Goal: Book appointment/travel/reservation

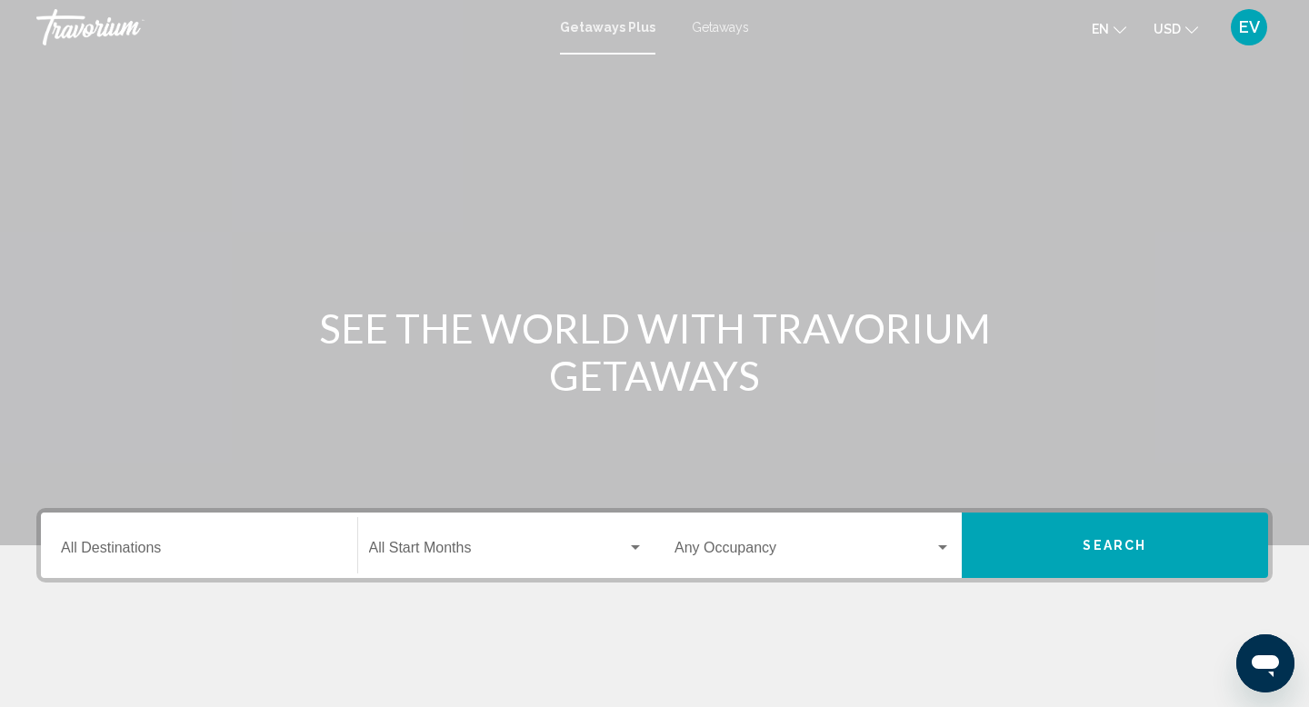
click at [234, 551] on input "Destination All Destinations" at bounding box center [199, 551] width 276 height 16
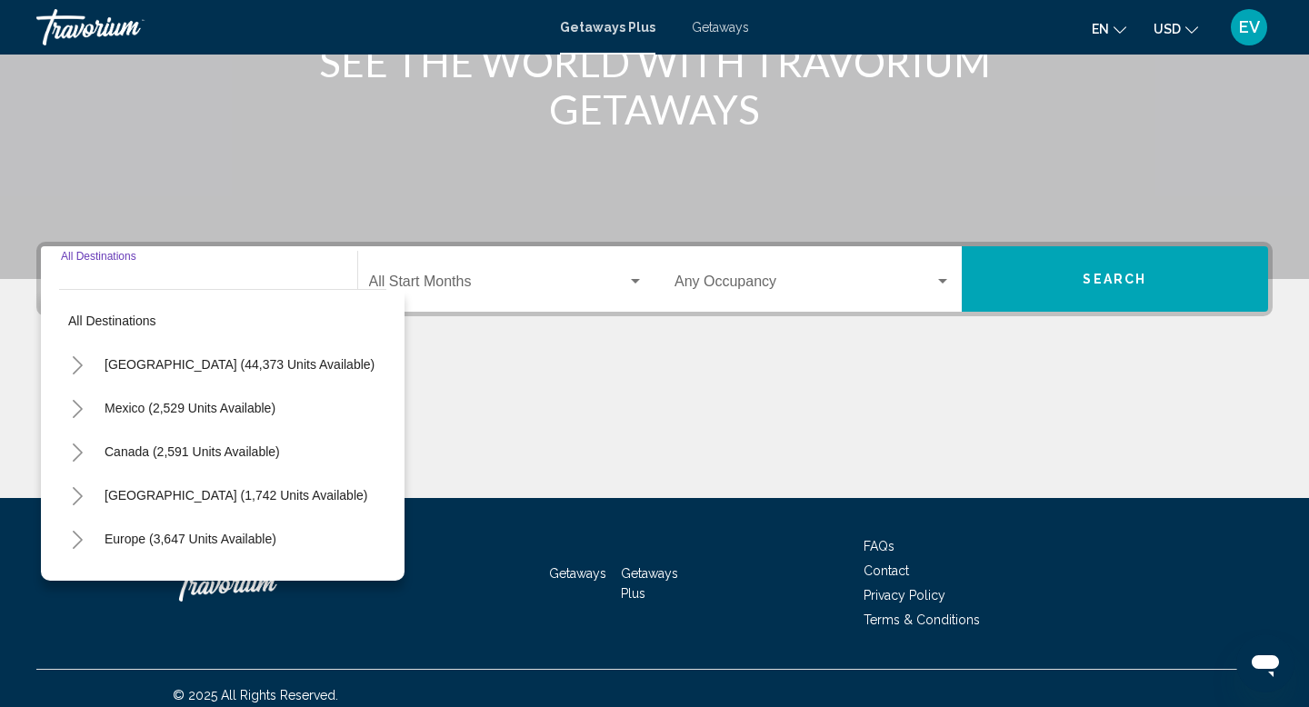
scroll to position [280, 0]
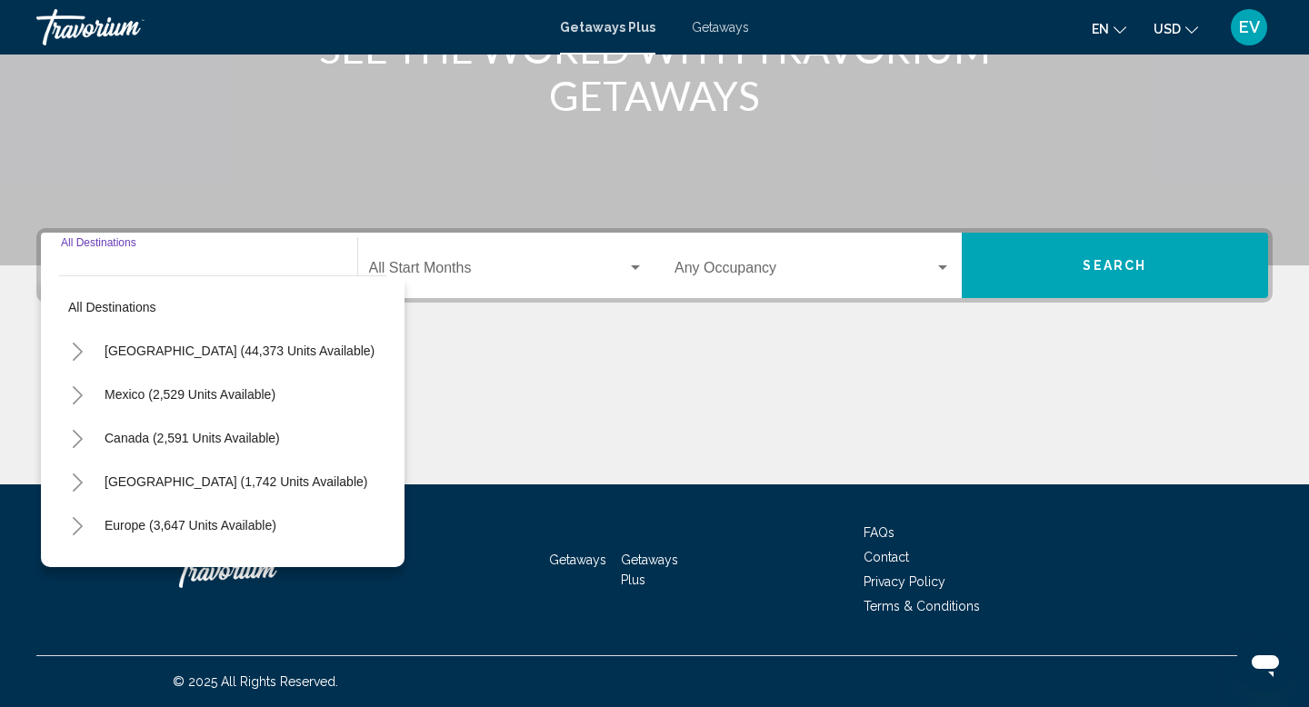
click at [76, 344] on icon "Toggle United States (44,373 units available)" at bounding box center [78, 352] width 14 height 18
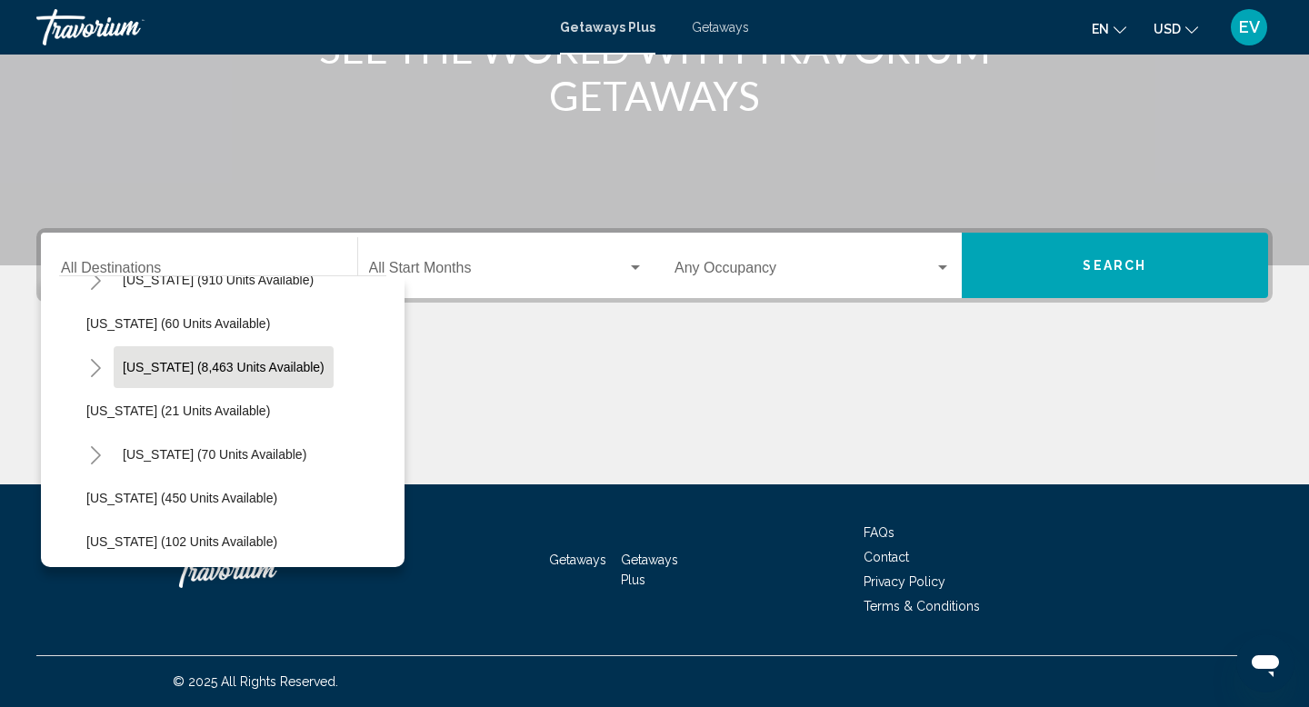
scroll to position [310, 0]
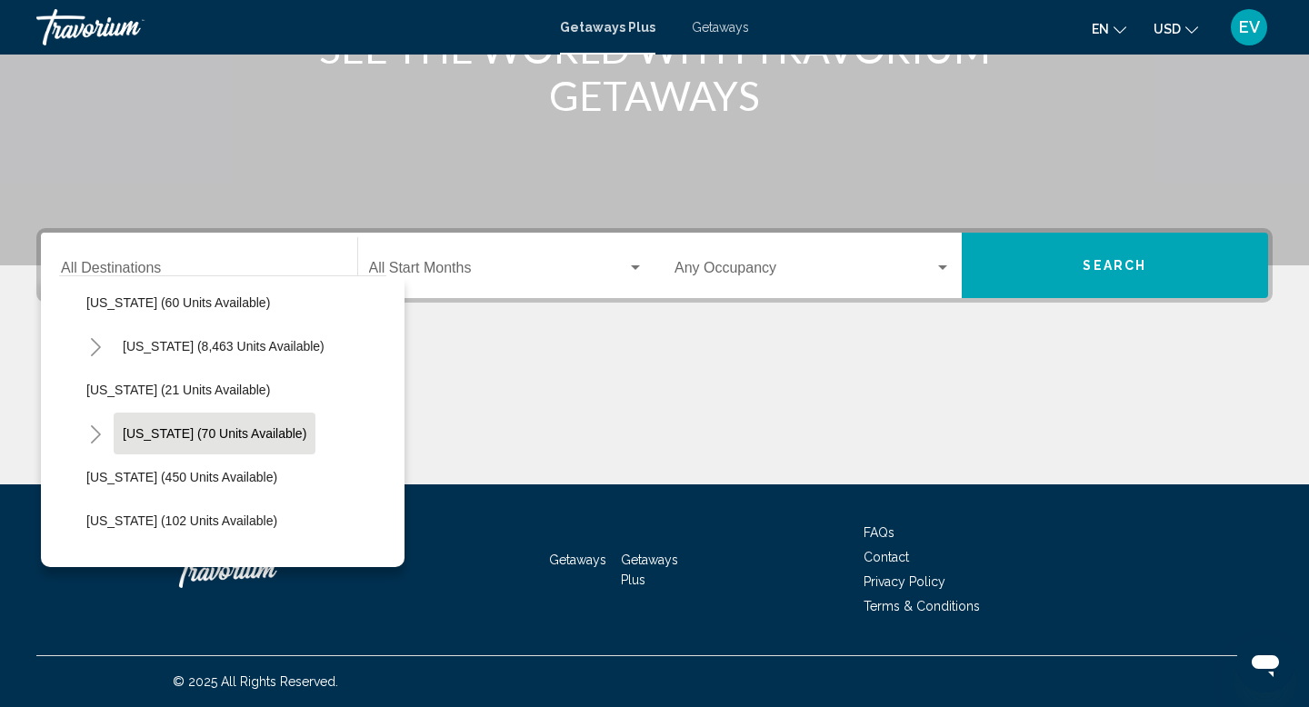
click at [223, 439] on span "[US_STATE] (70 units available)" at bounding box center [215, 433] width 184 height 15
type input "**********"
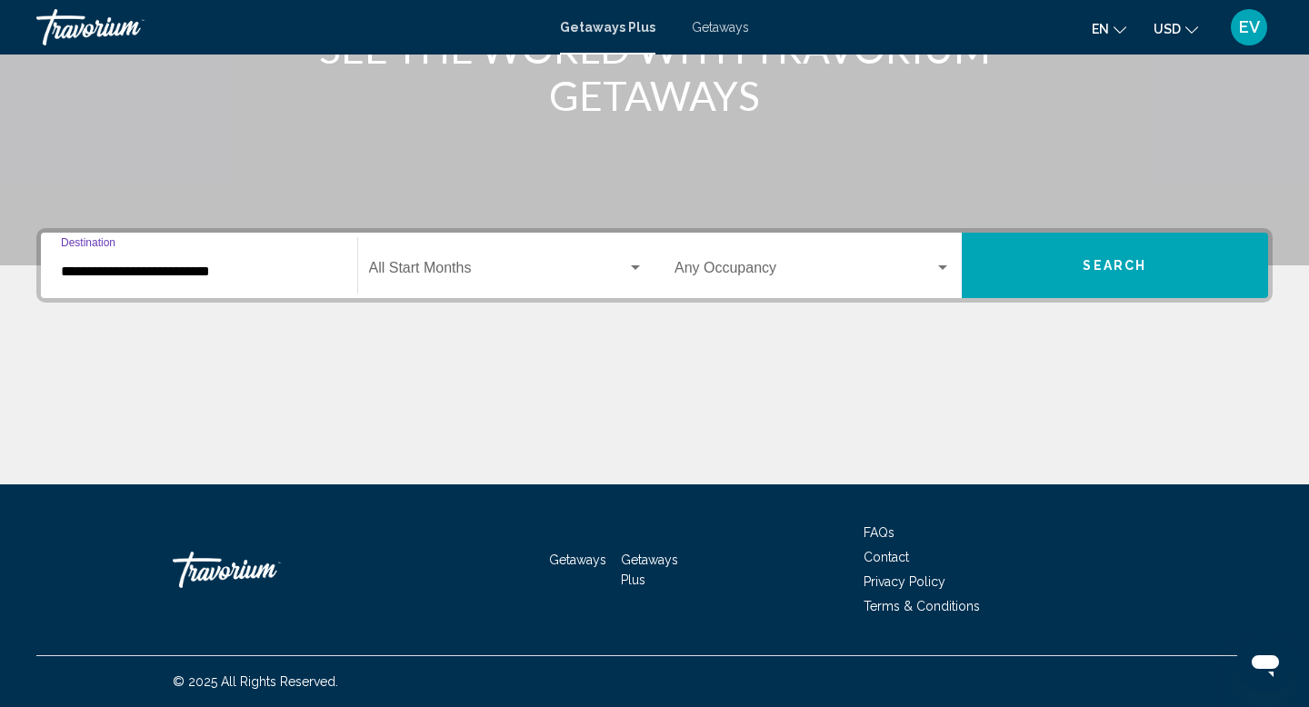
click at [1097, 267] on span "Search" at bounding box center [1114, 266] width 64 height 15
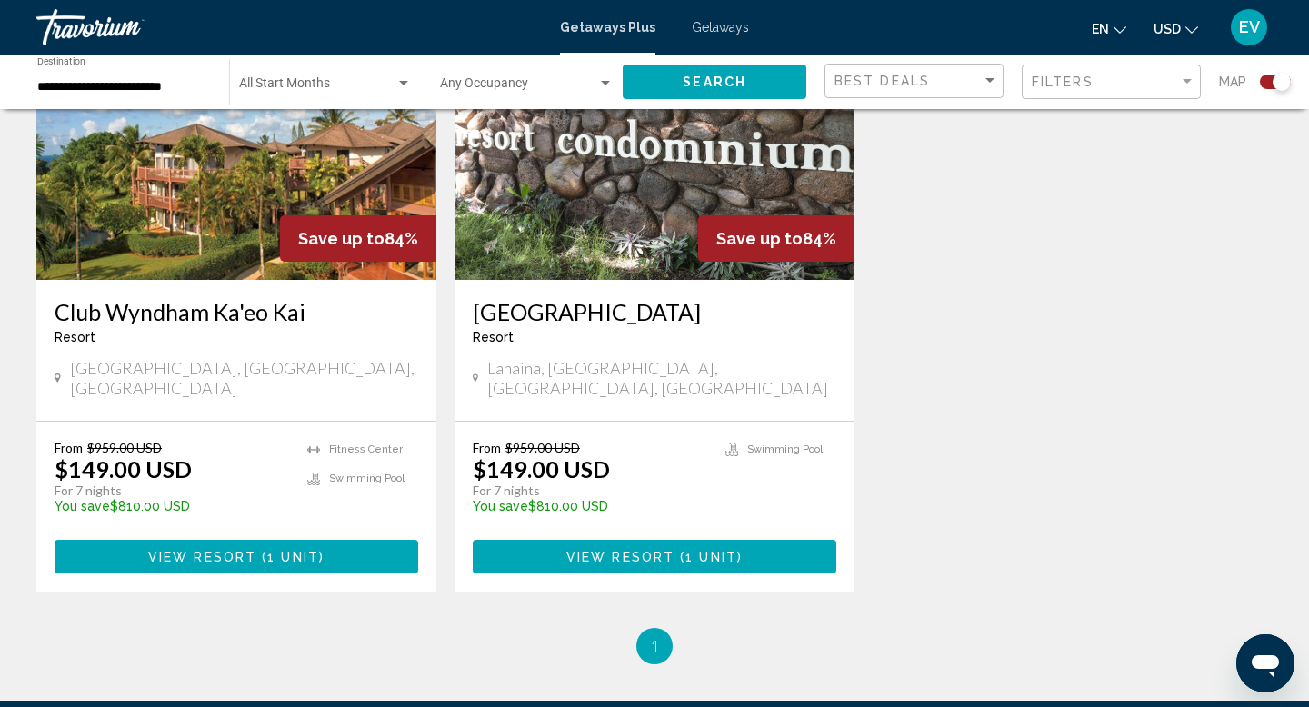
scroll to position [2705, 0]
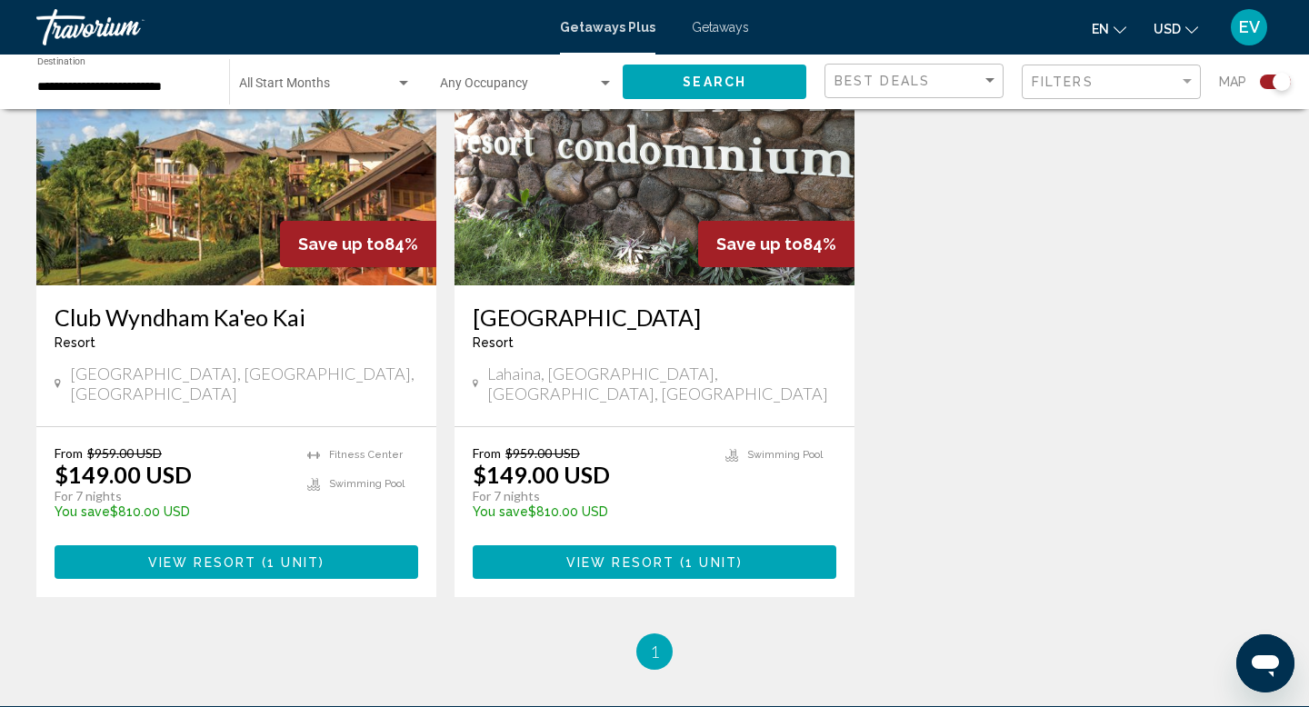
click at [711, 35] on div "Getaways Plus Getaways en English Español Français Italiano Português русский U…" at bounding box center [654, 27] width 1309 height 38
click at [738, 25] on span "Getaways" at bounding box center [720, 27] width 57 height 15
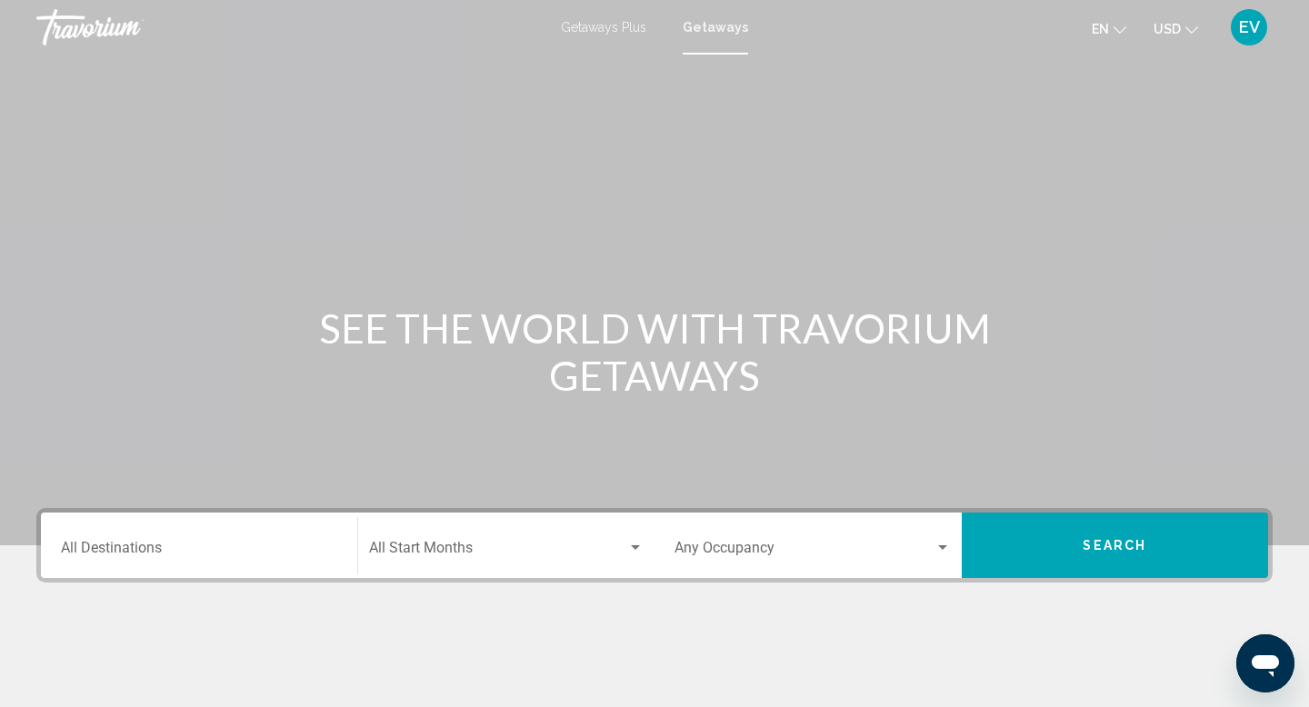
click at [264, 537] on div "Destination All Destinations" at bounding box center [199, 545] width 276 height 57
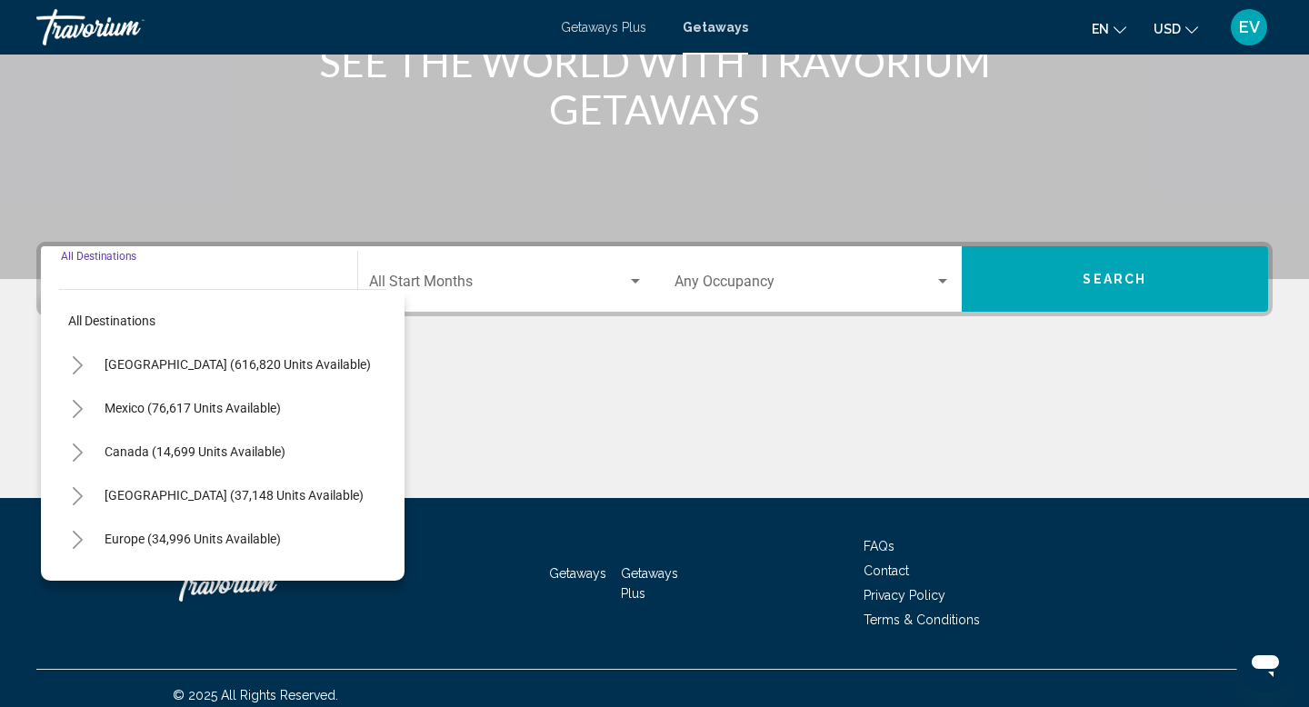
scroll to position [280, 0]
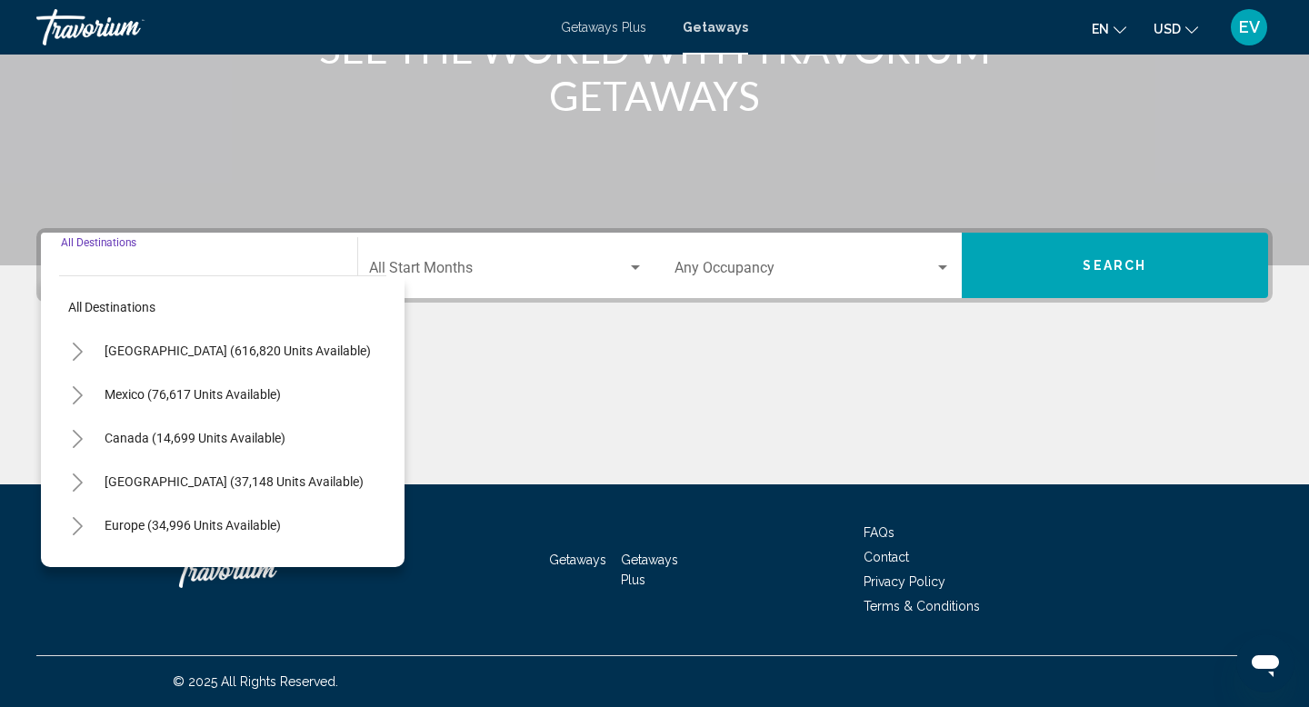
click at [83, 353] on icon "Toggle United States (616,820 units available)" at bounding box center [78, 352] width 14 height 18
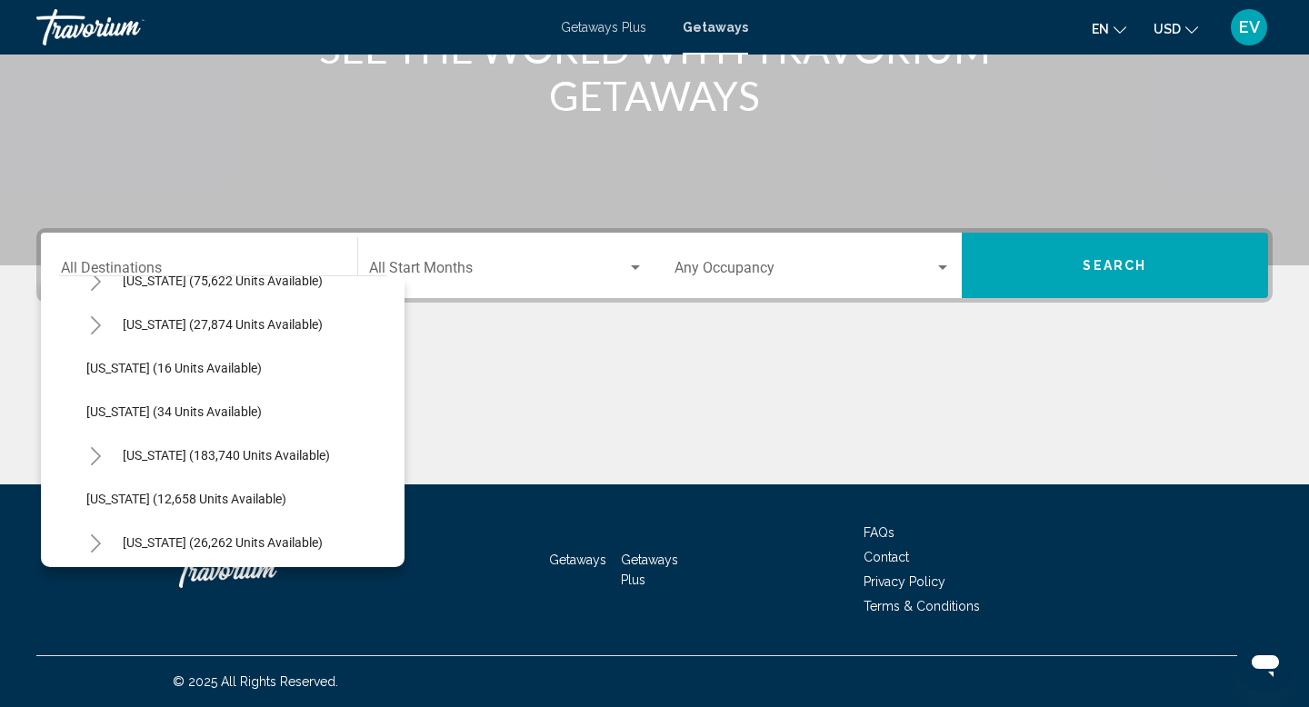
scroll to position [252, 0]
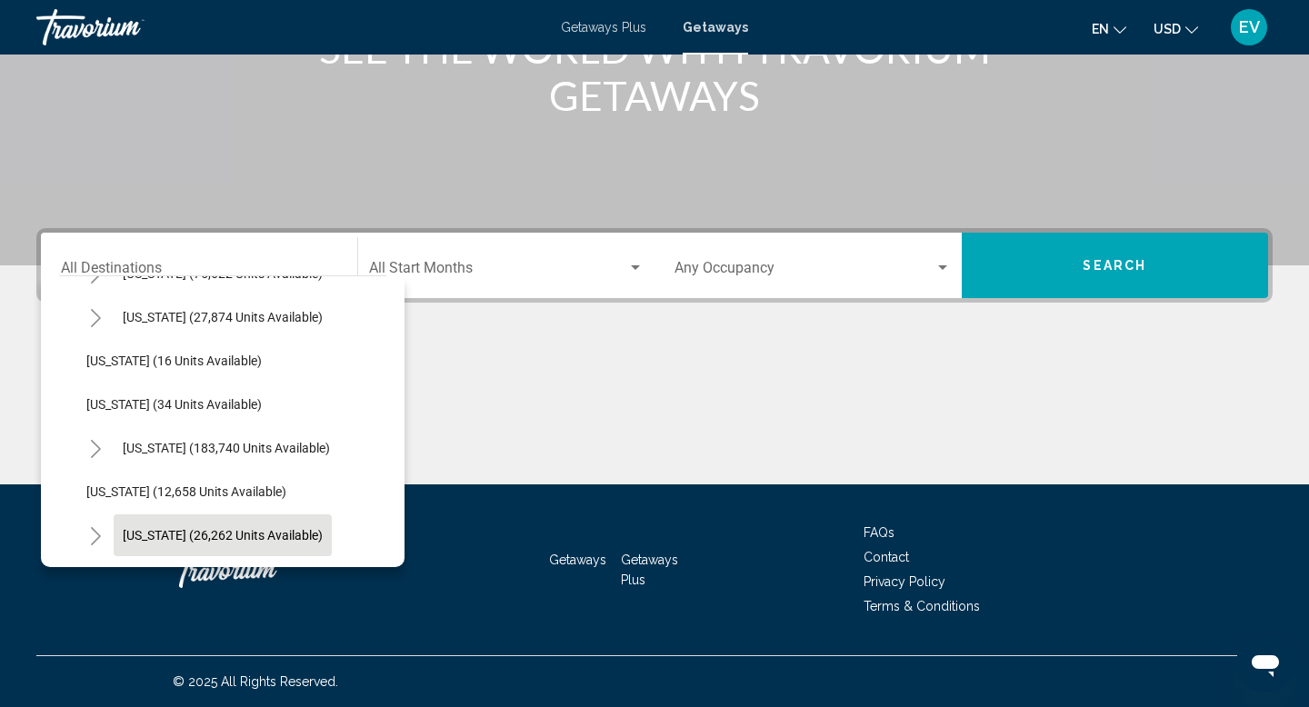
click at [233, 526] on button "[US_STATE] (26,262 units available)" at bounding box center [223, 535] width 218 height 42
type input "**********"
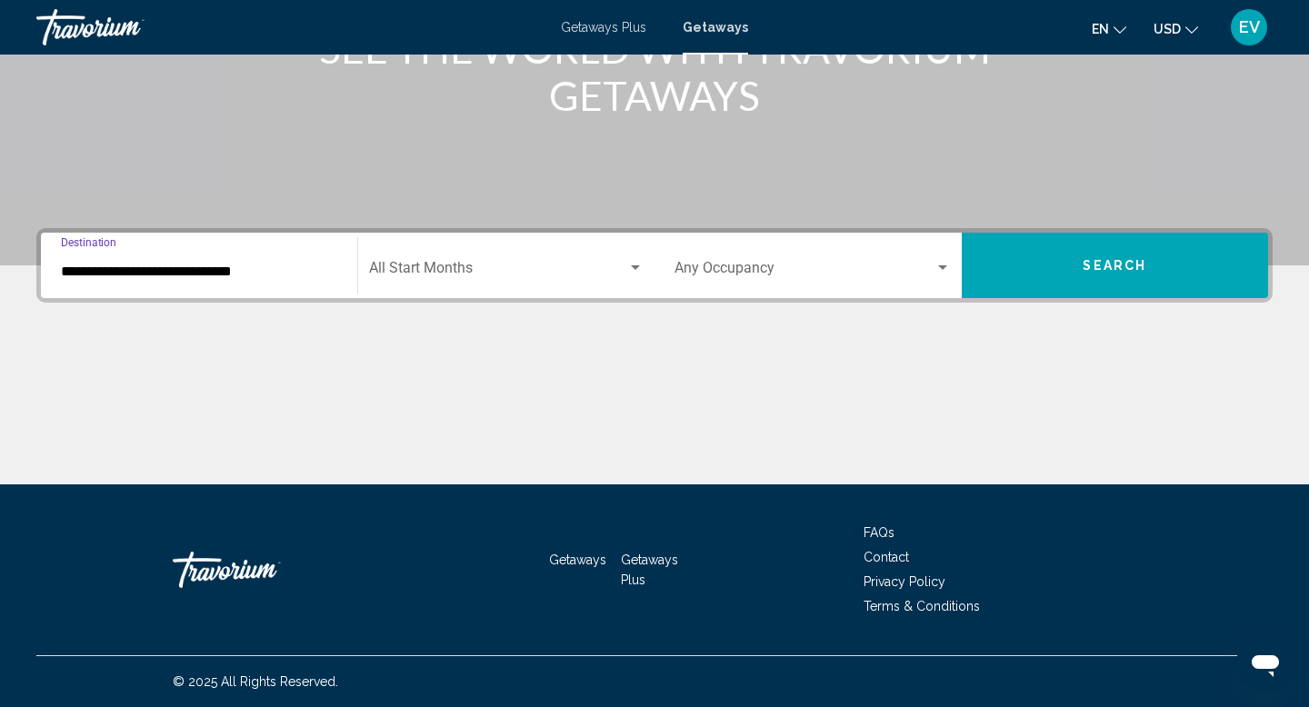
click at [1028, 245] on button "Search" at bounding box center [1115, 265] width 307 height 65
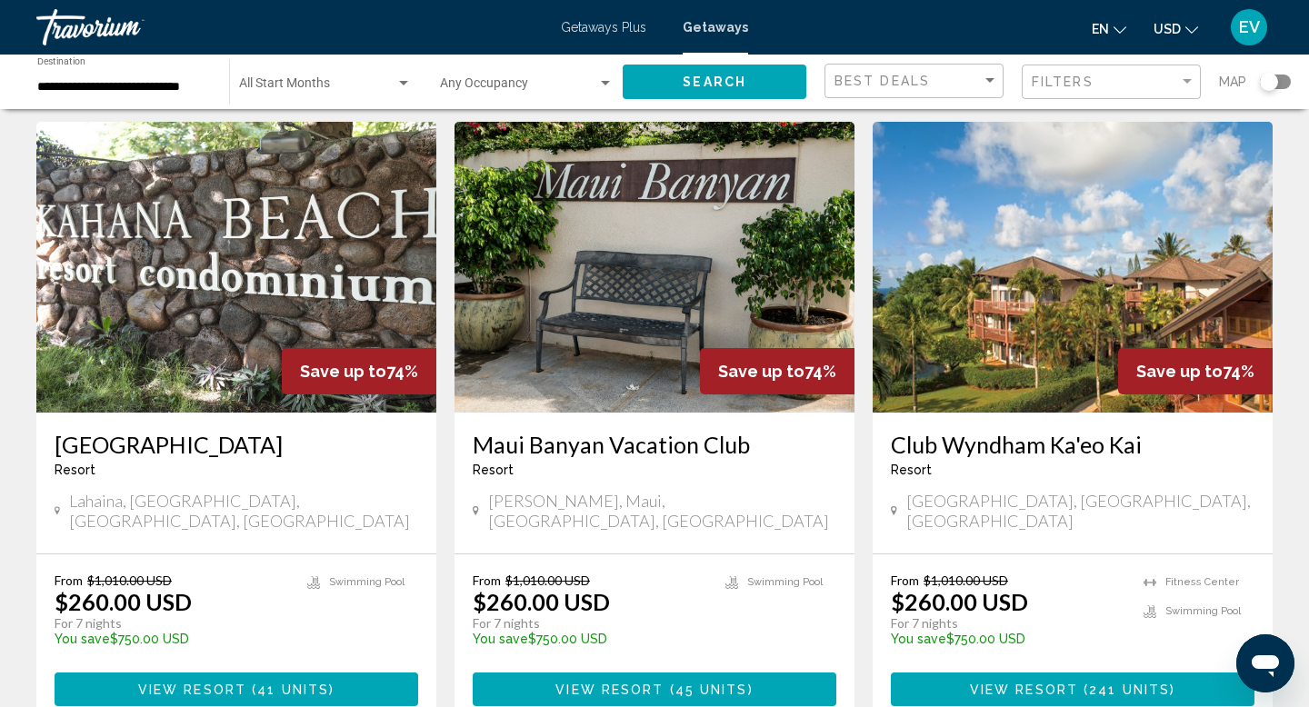
scroll to position [2121, 0]
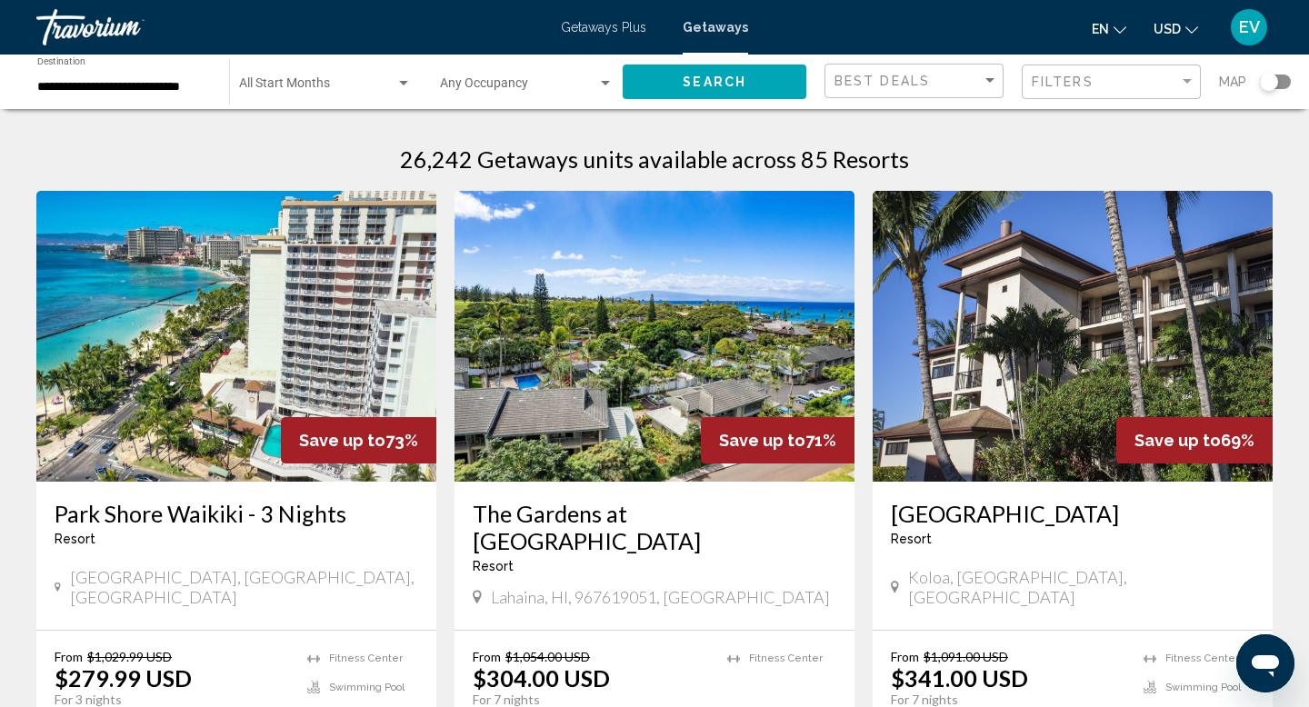
click at [596, 9] on div "Getaways Plus Getaways en English Español Français Italiano Português русский U…" at bounding box center [654, 27] width 1309 height 38
click at [593, 25] on span "Getaways Plus" at bounding box center [603, 27] width 85 height 15
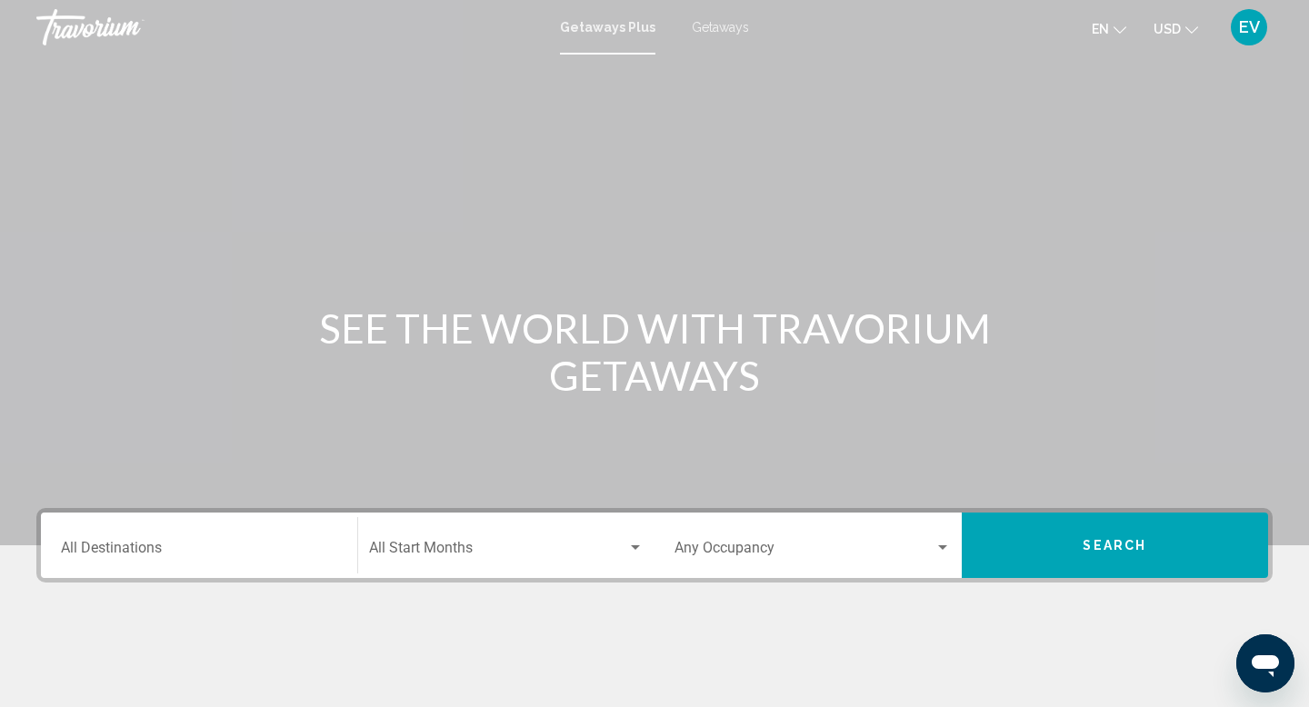
click at [213, 543] on input "Destination All Destinations" at bounding box center [199, 551] width 276 height 16
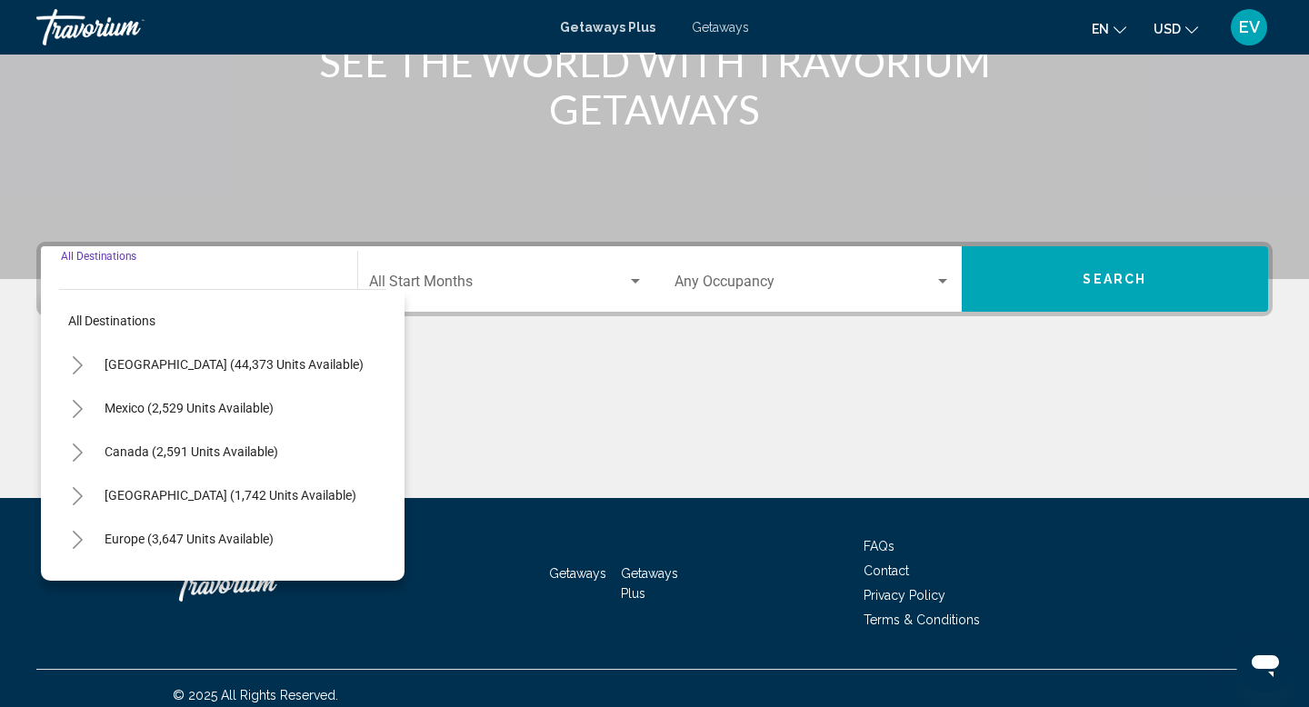
scroll to position [280, 0]
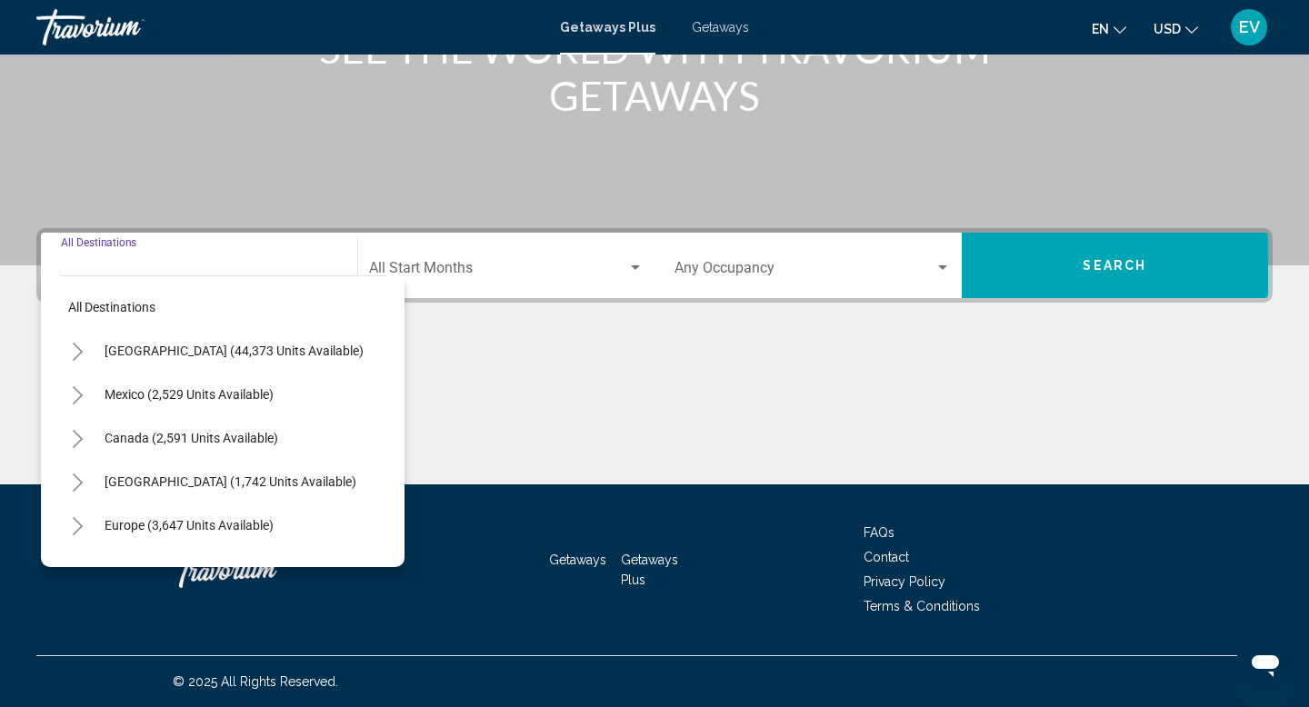
click at [76, 354] on icon "Toggle United States (44,373 units available)" at bounding box center [78, 352] width 14 height 18
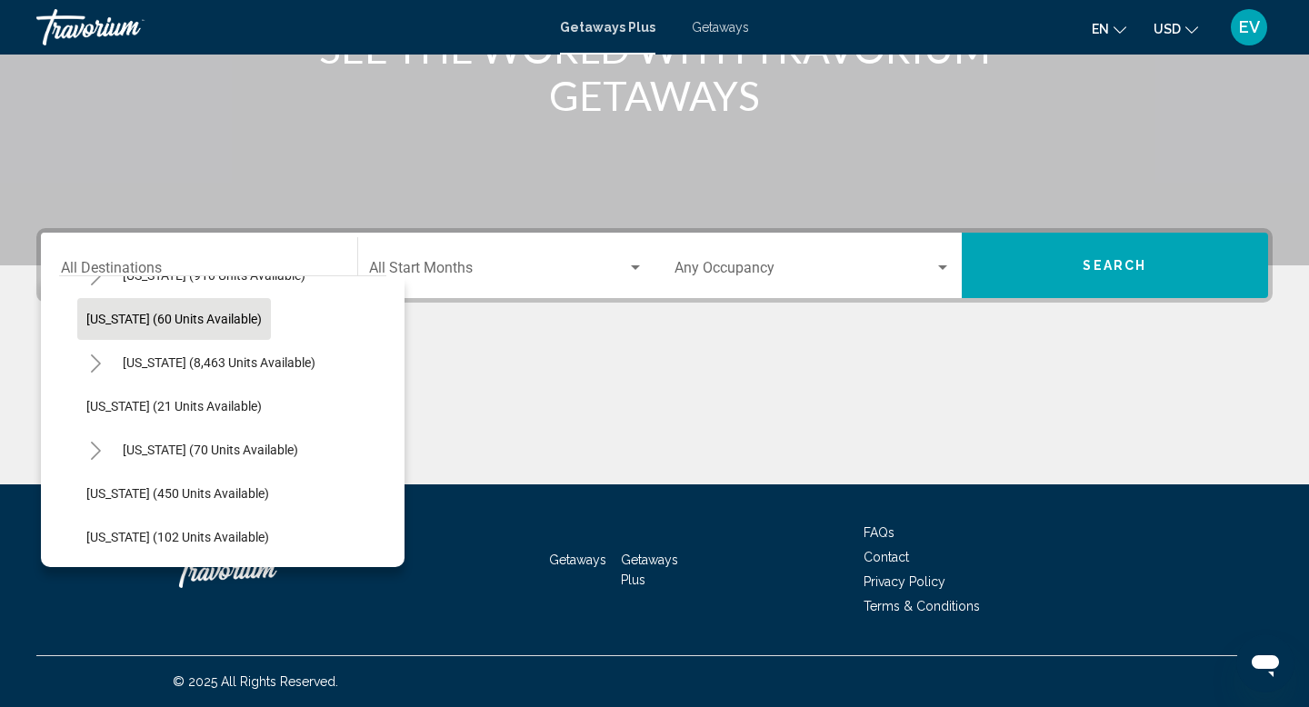
scroll to position [313, 0]
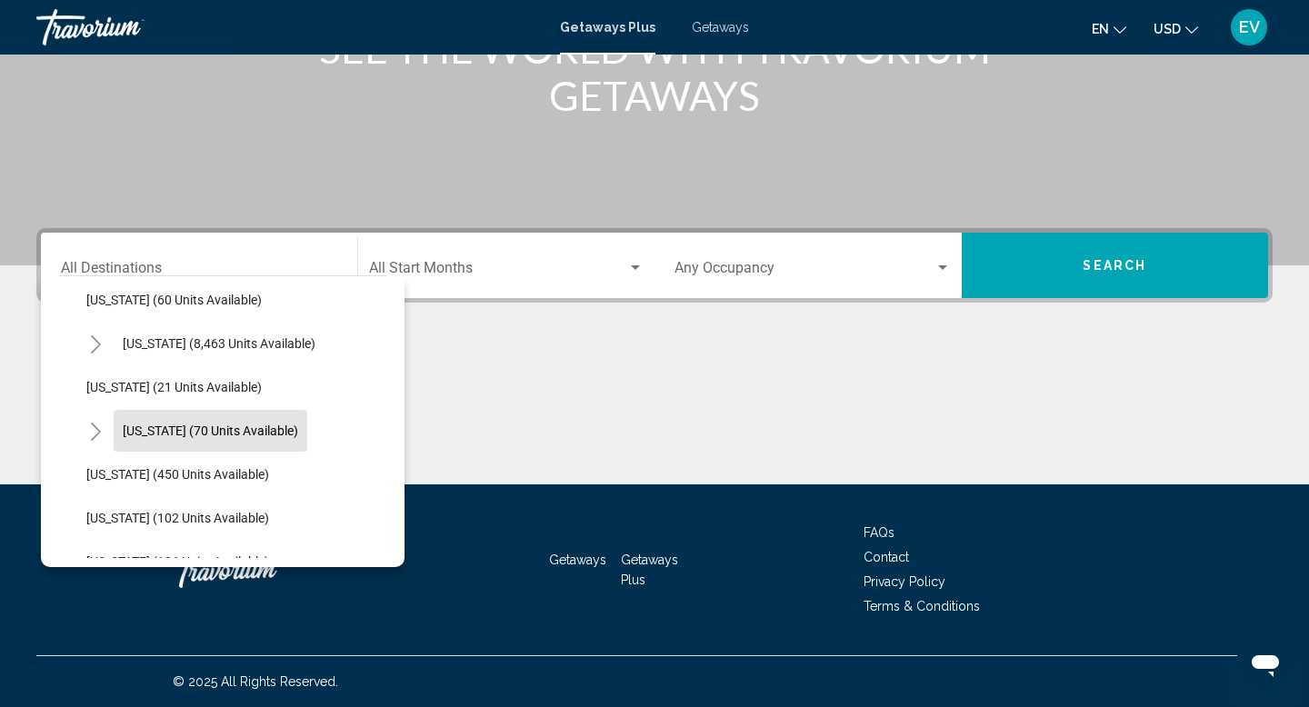
click at [204, 424] on span "[US_STATE] (70 units available)" at bounding box center [210, 431] width 175 height 15
type input "**********"
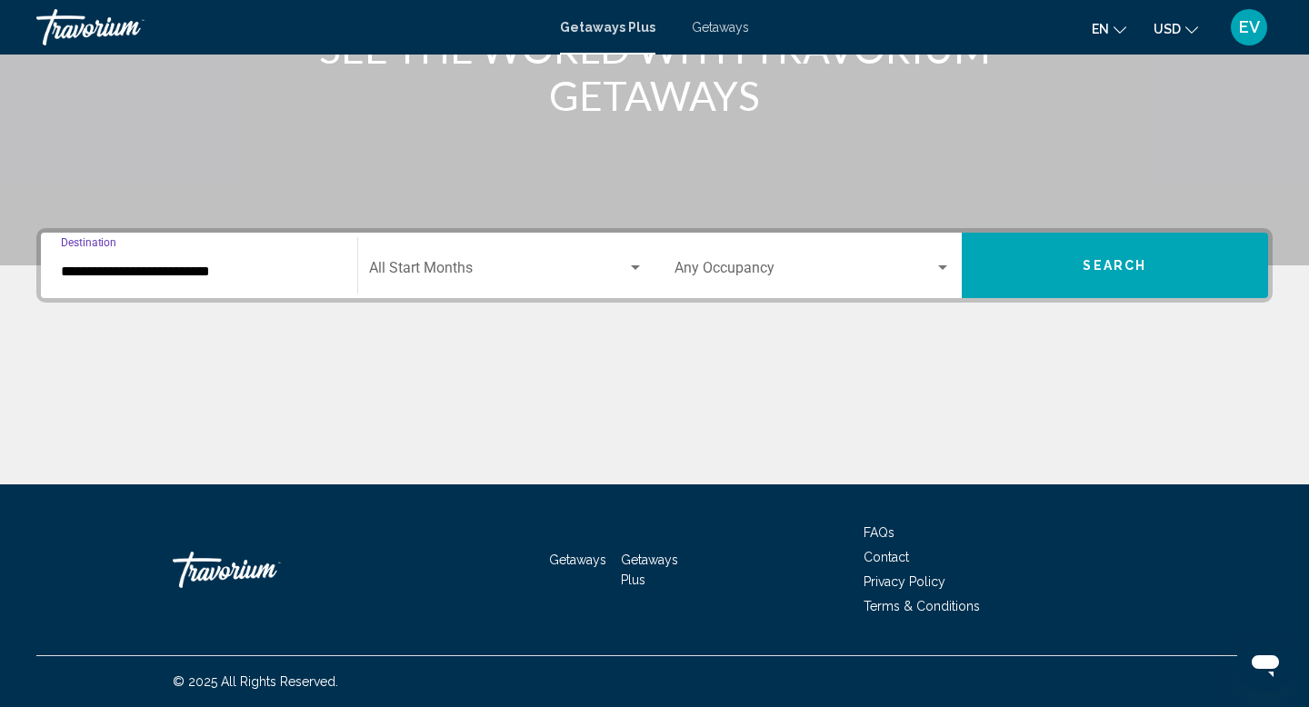
click at [1002, 285] on button "Search" at bounding box center [1115, 265] width 307 height 65
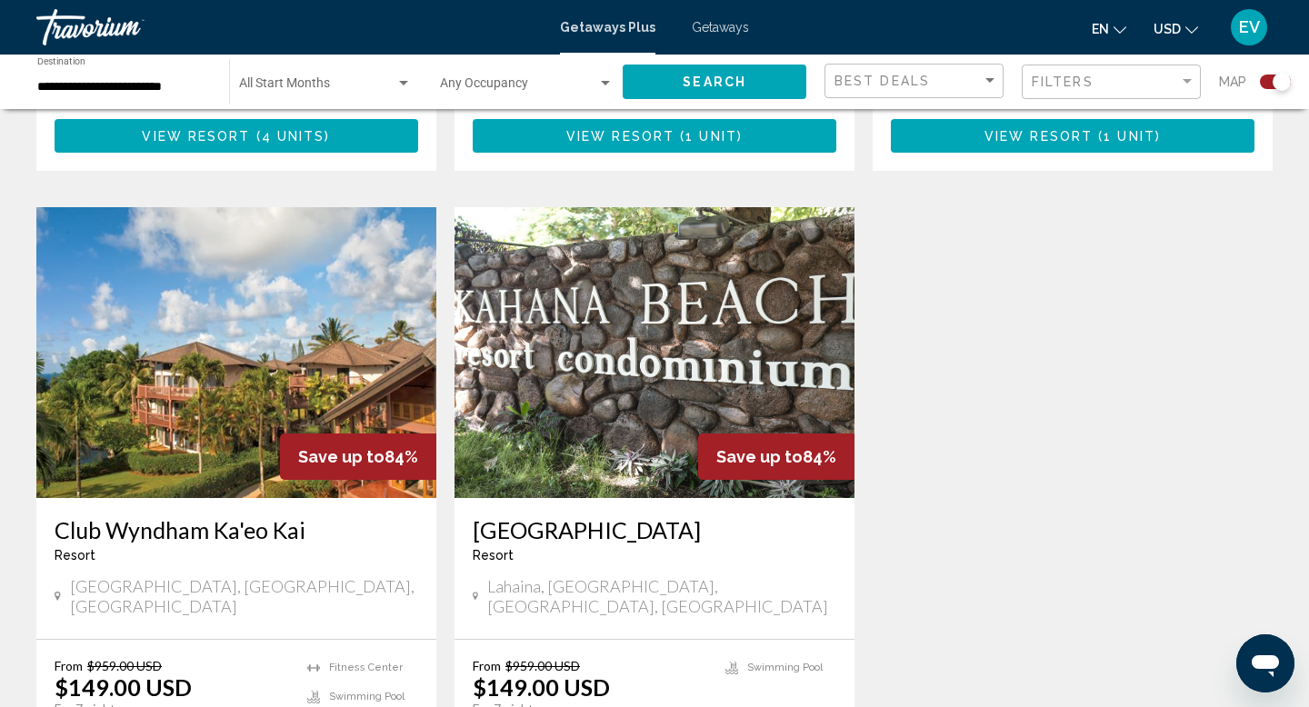
scroll to position [2514, 0]
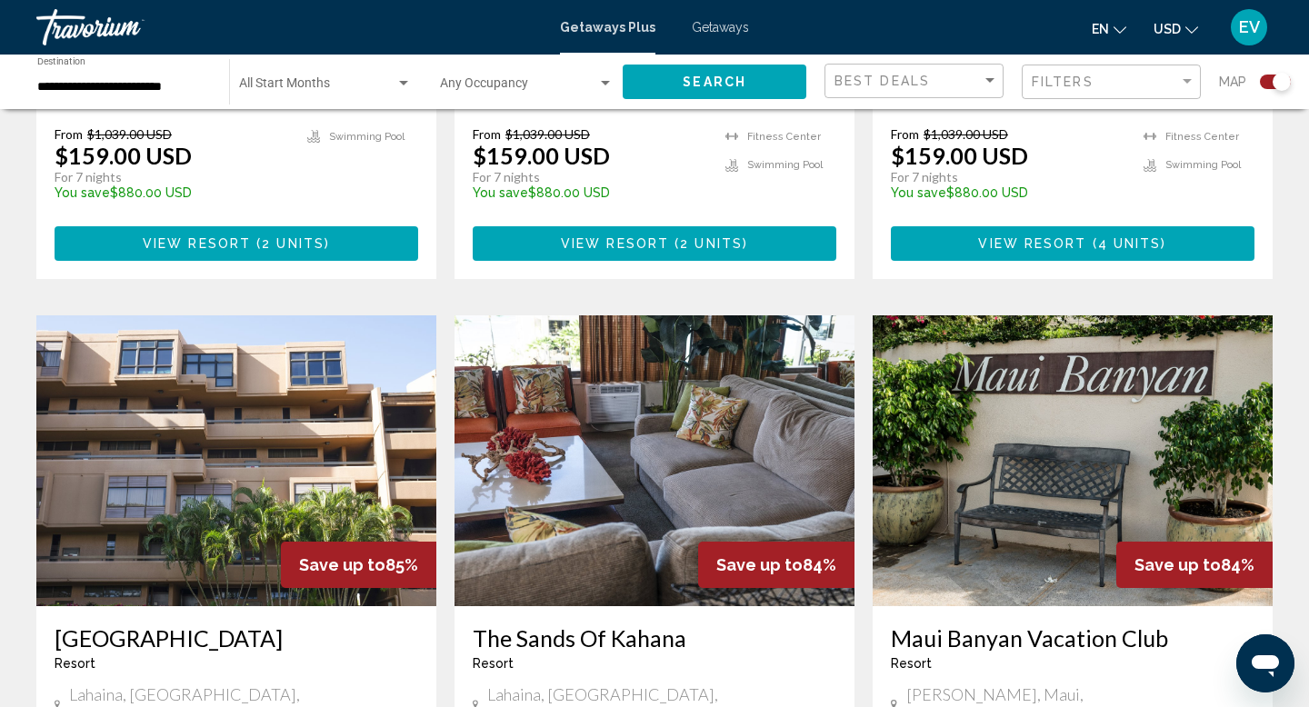
scroll to position [1912, 0]
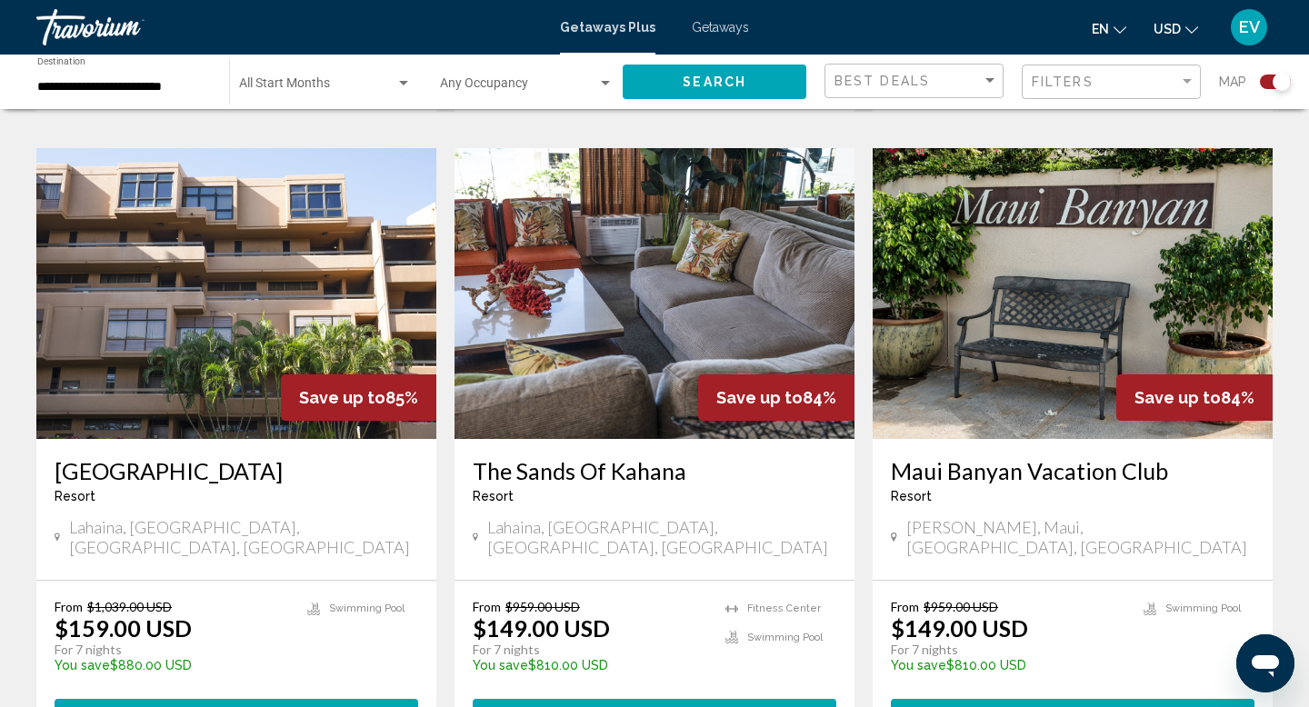
click at [581, 457] on h3 "The Sands Of Kahana" at bounding box center [655, 470] width 364 height 27
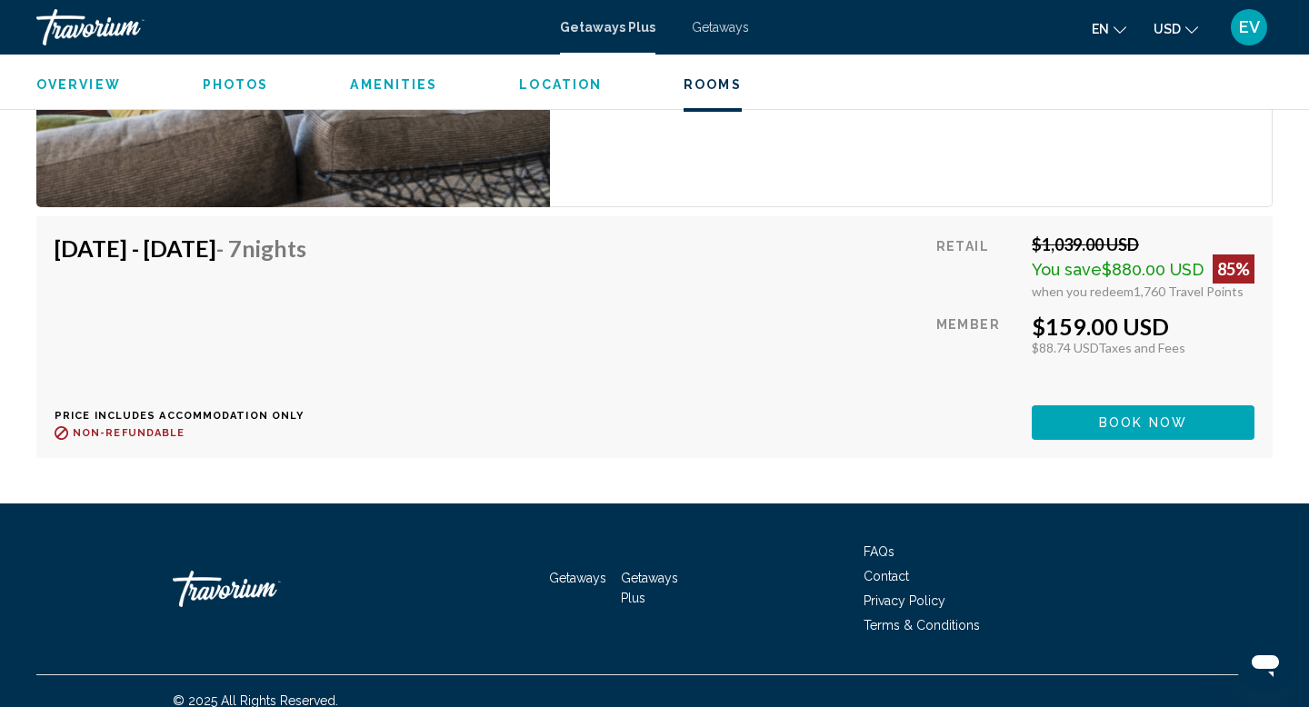
scroll to position [3637, 0]
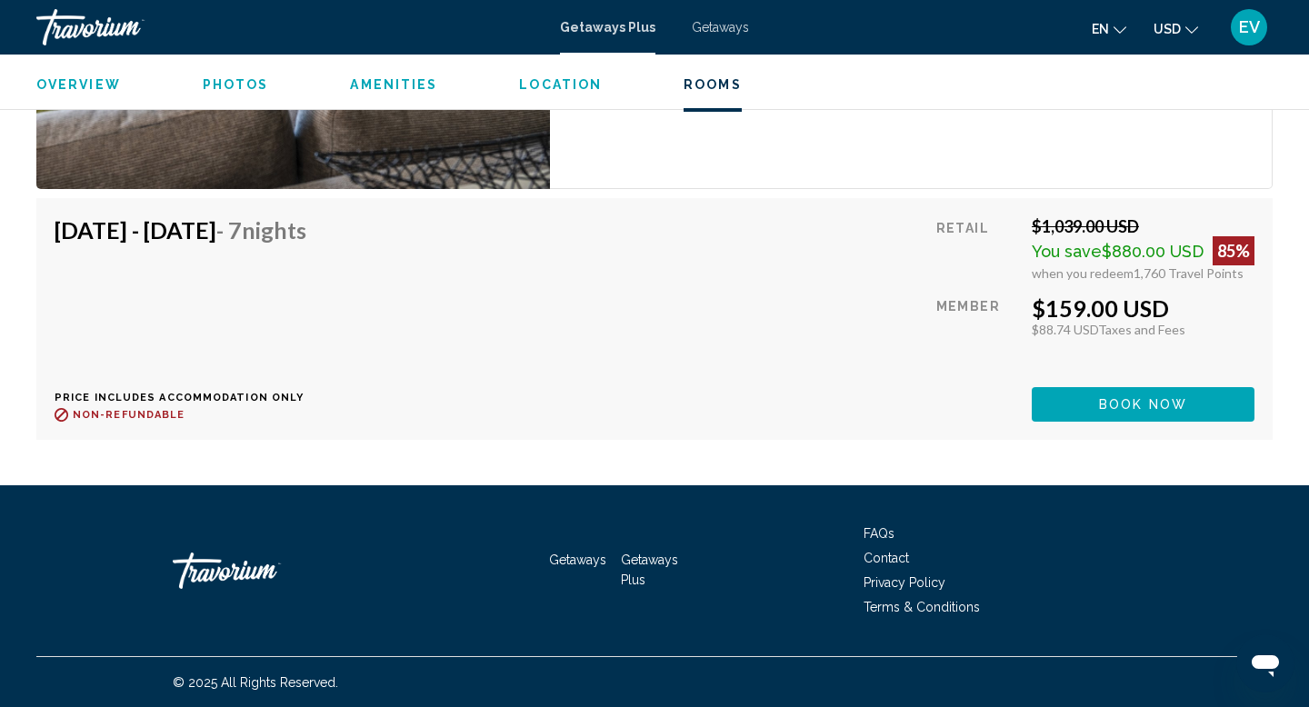
click at [1114, 404] on span "Book now" at bounding box center [1143, 405] width 88 height 15
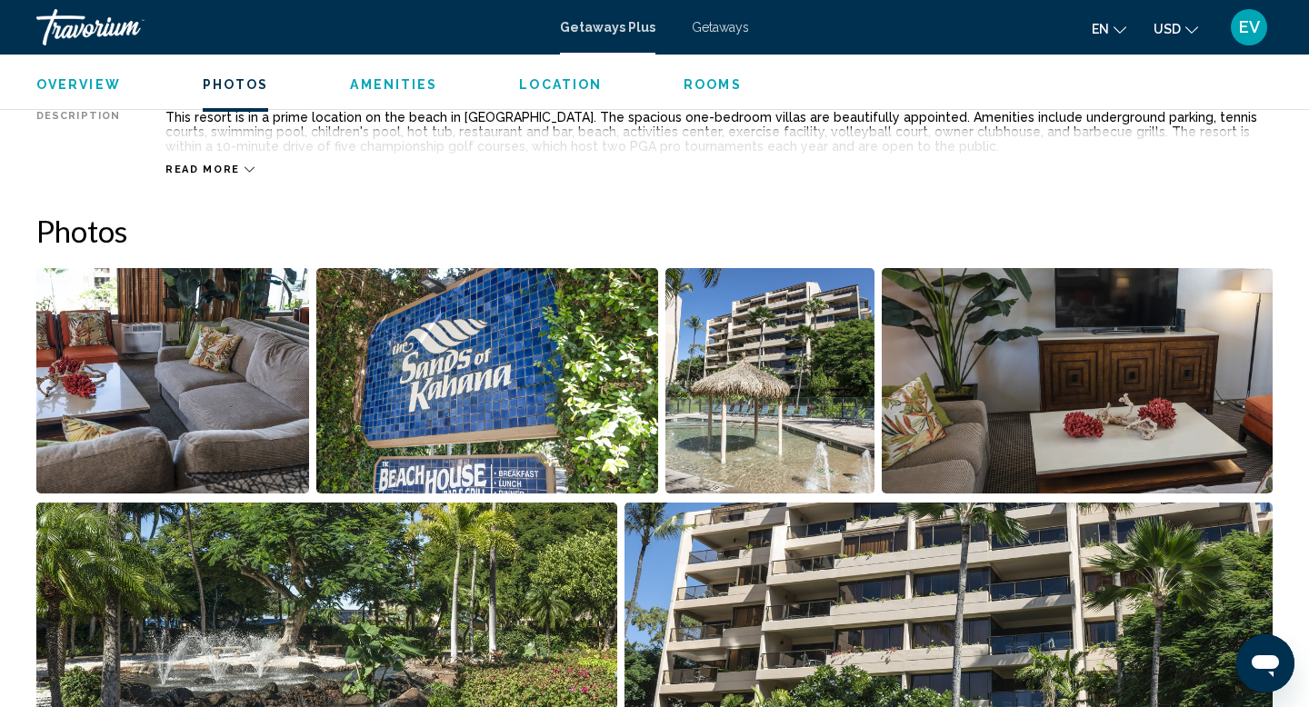
scroll to position [879, 0]
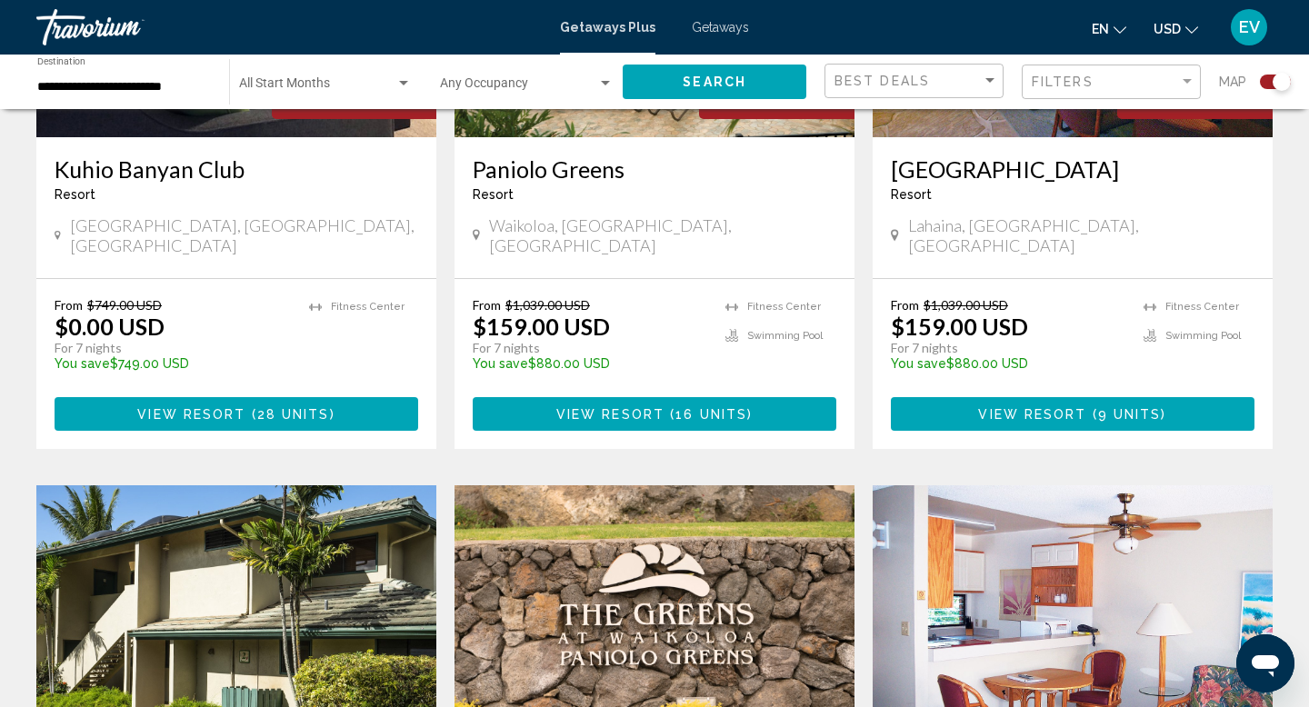
scroll to position [792, 0]
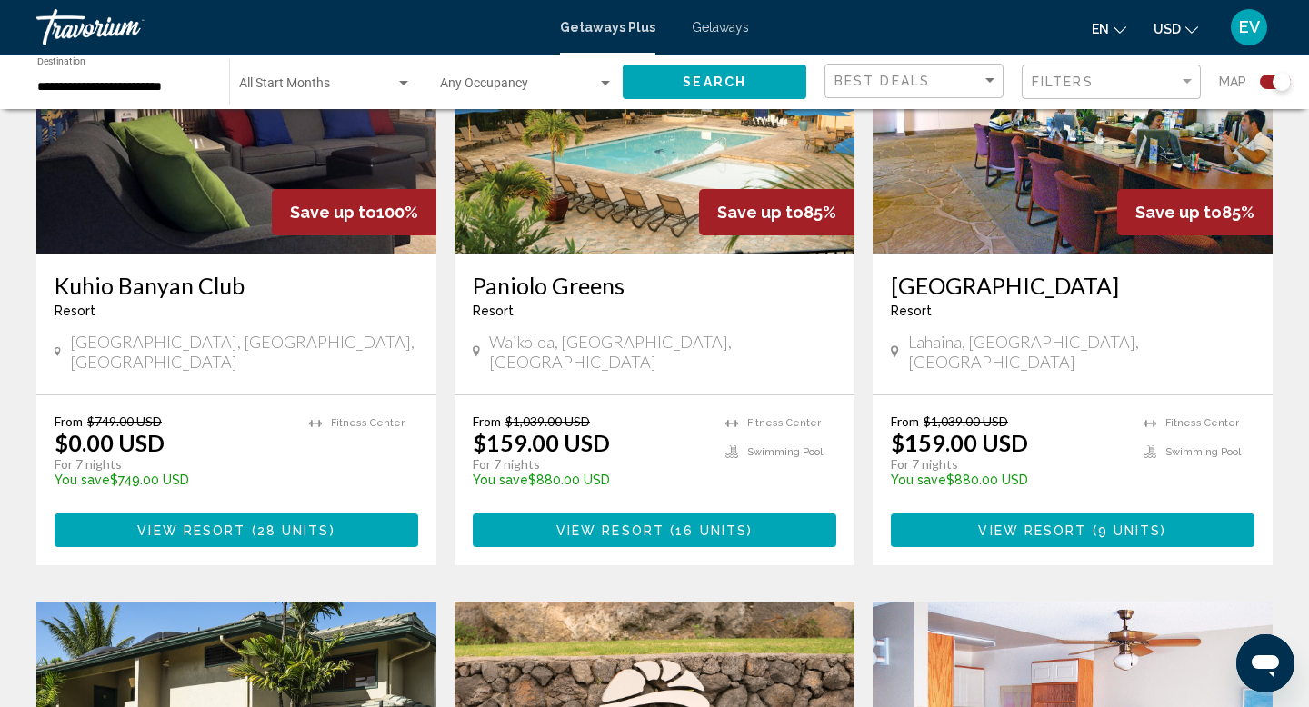
click at [933, 513] on button "View Resort ( 9 units )" at bounding box center [1073, 530] width 364 height 34
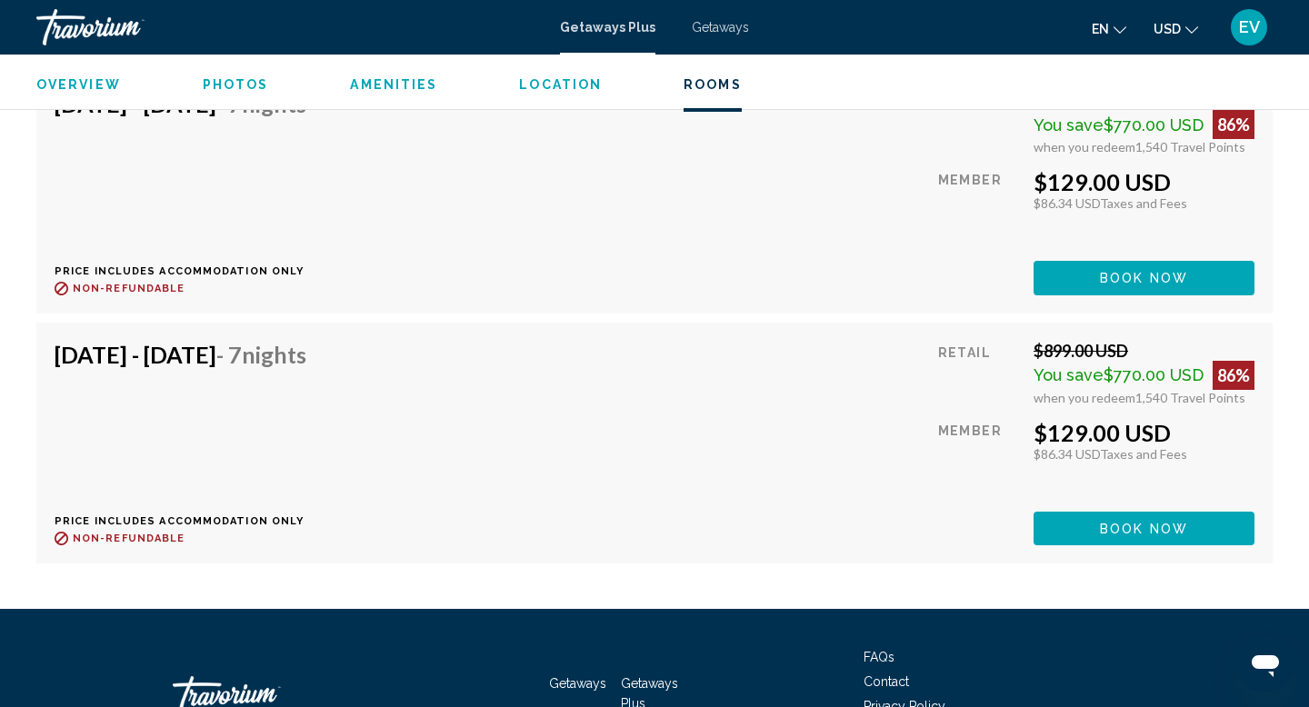
scroll to position [4897, 0]
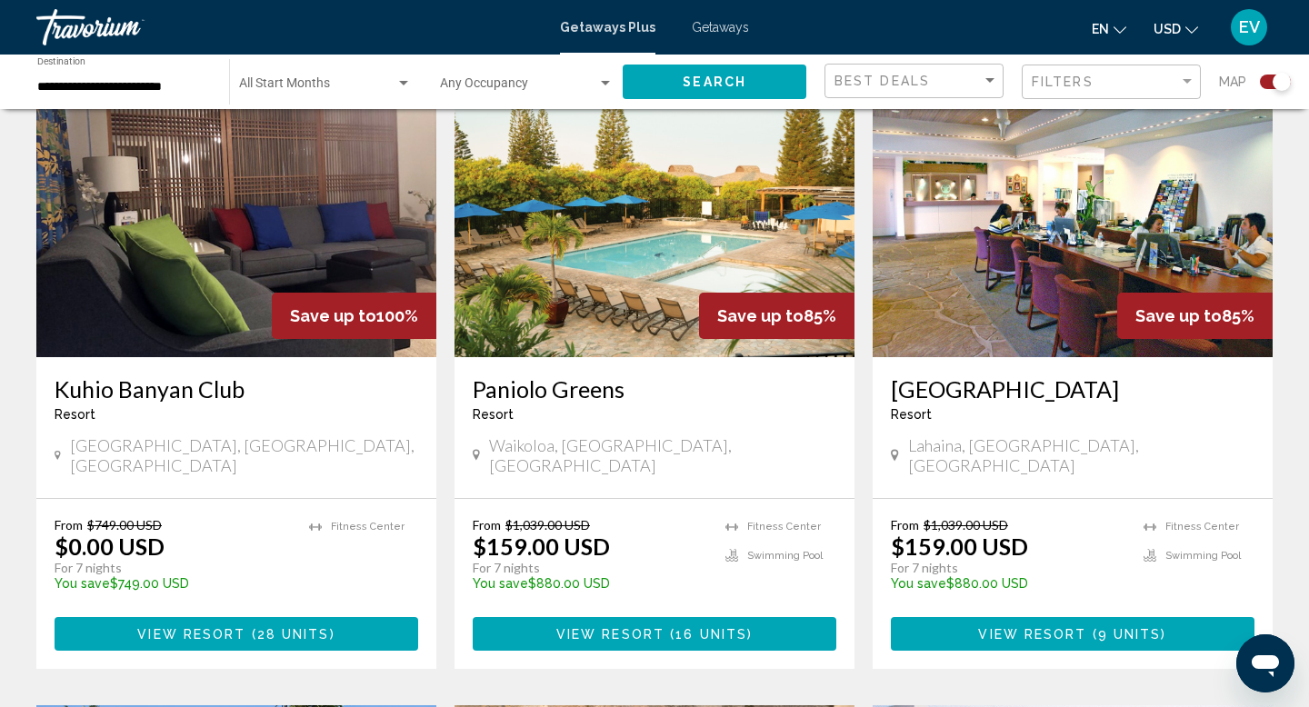
scroll to position [693, 0]
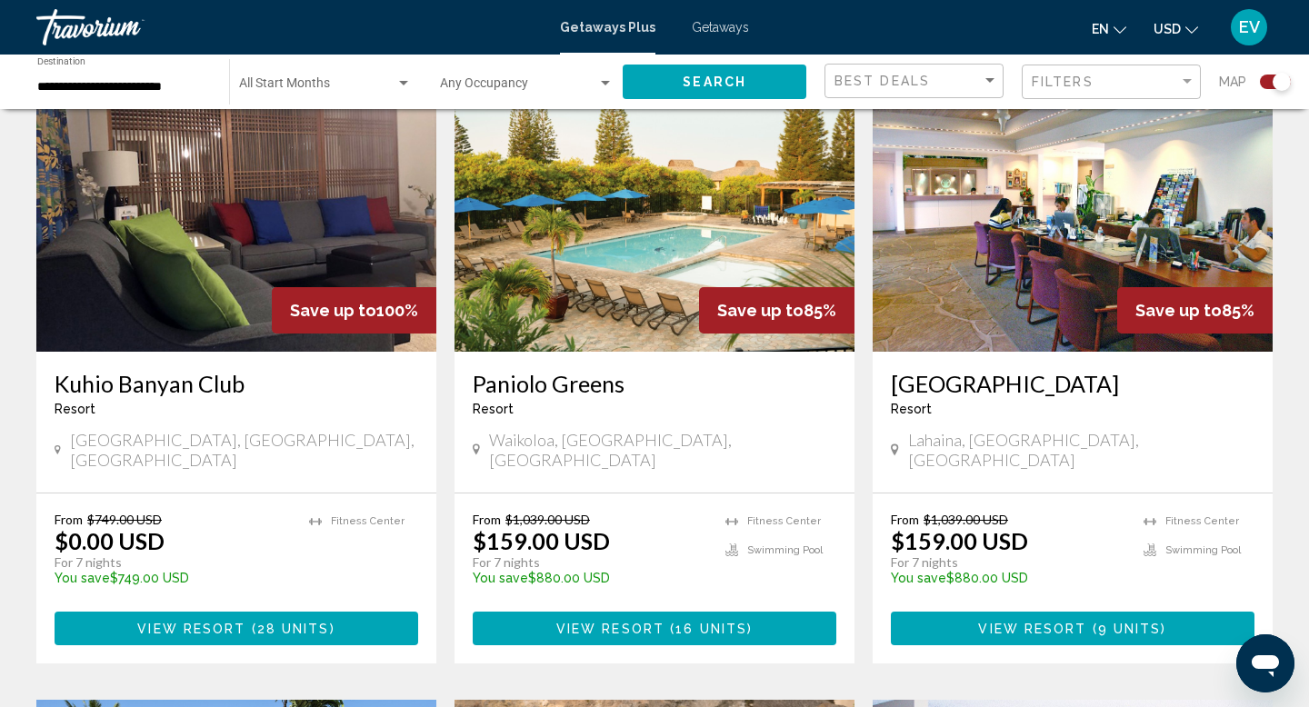
click at [348, 612] on button "View Resort ( 28 units )" at bounding box center [237, 629] width 364 height 34
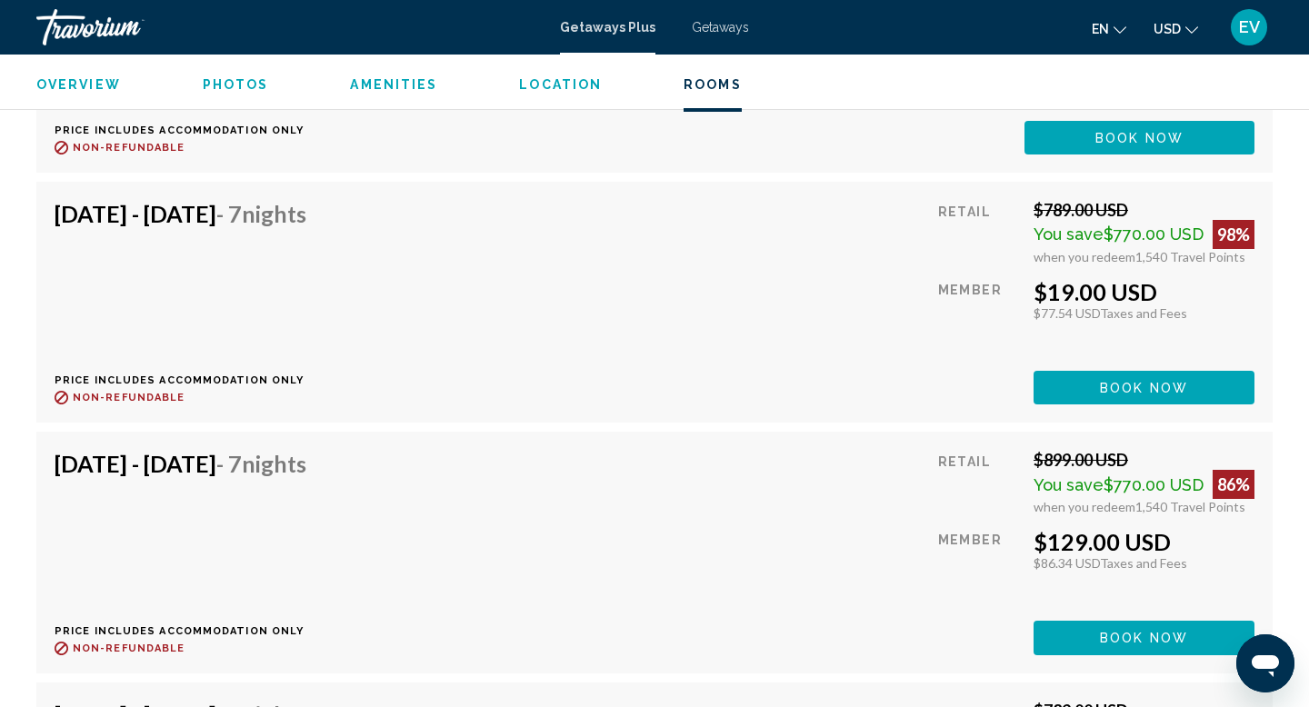
scroll to position [5877, 0]
